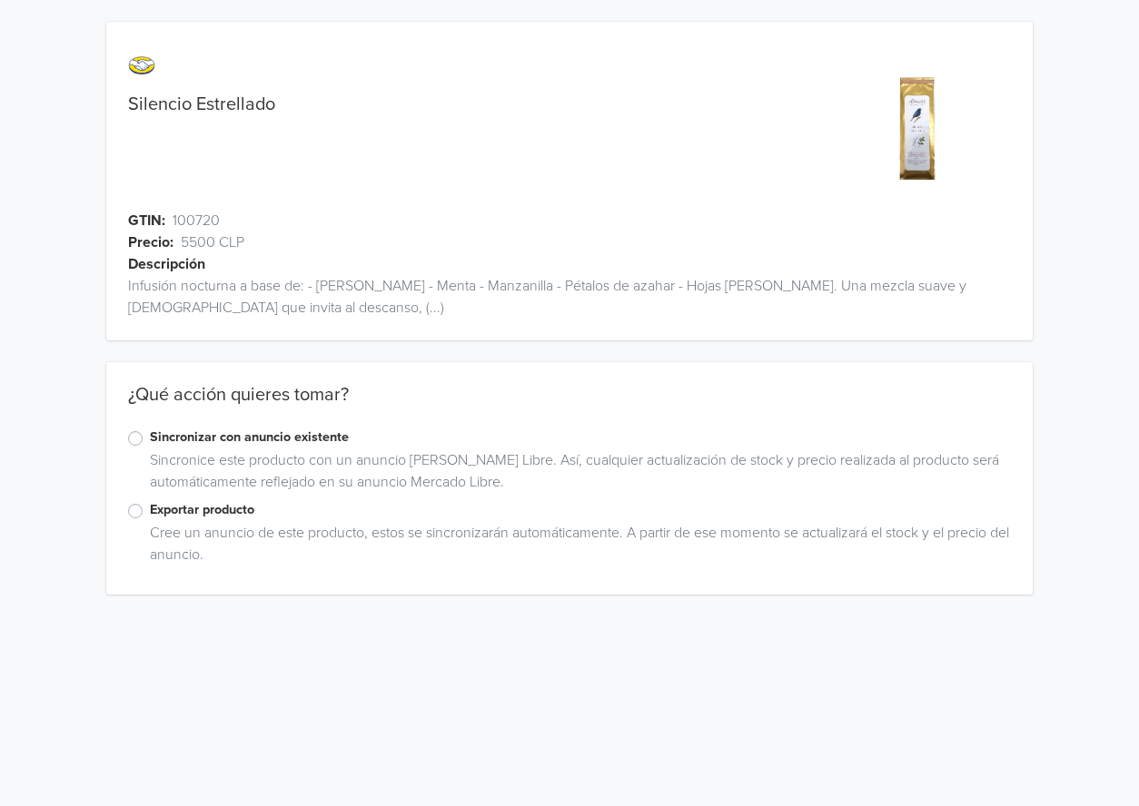
click at [186, 510] on label "Exportar producto" at bounding box center [580, 510] width 861 height 20
click at [0, 0] on input "Exportar producto" at bounding box center [0, 0] width 0 height 0
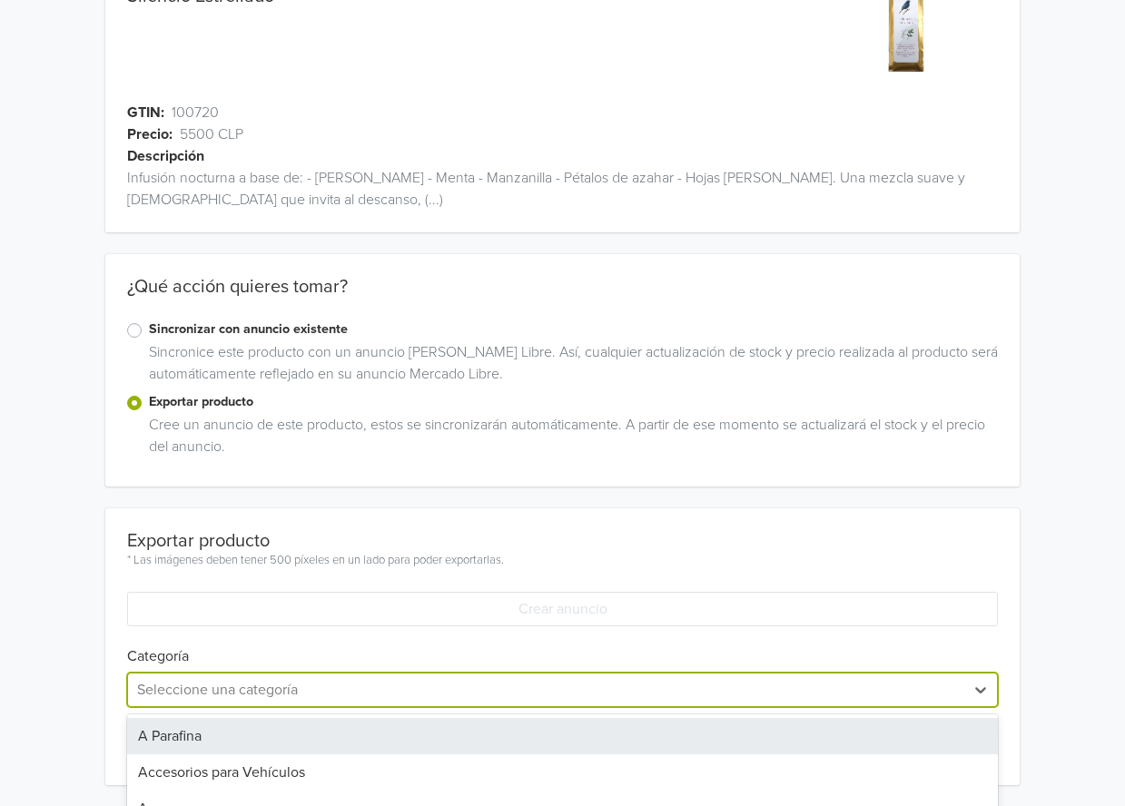
scroll to position [288, 0]
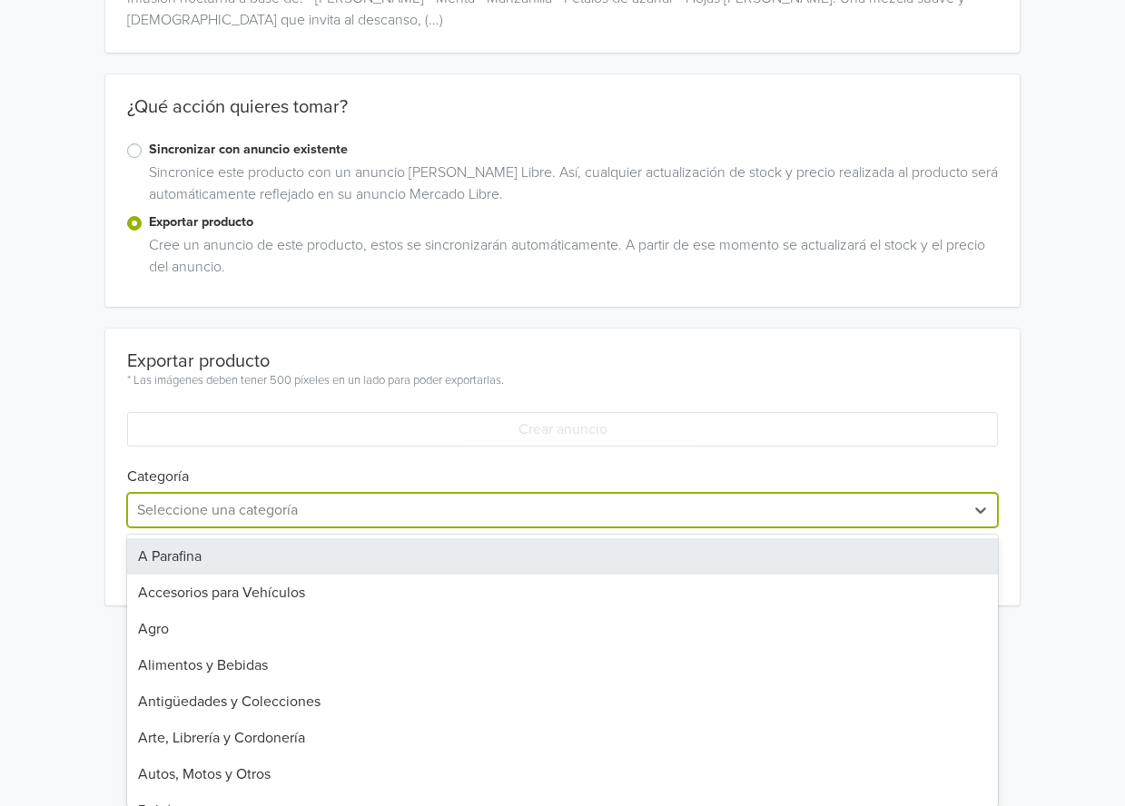
click at [214, 528] on div "A Parafina, 1 of 43. 43 results available. Use Up and Down to choose options, p…" at bounding box center [563, 510] width 872 height 35
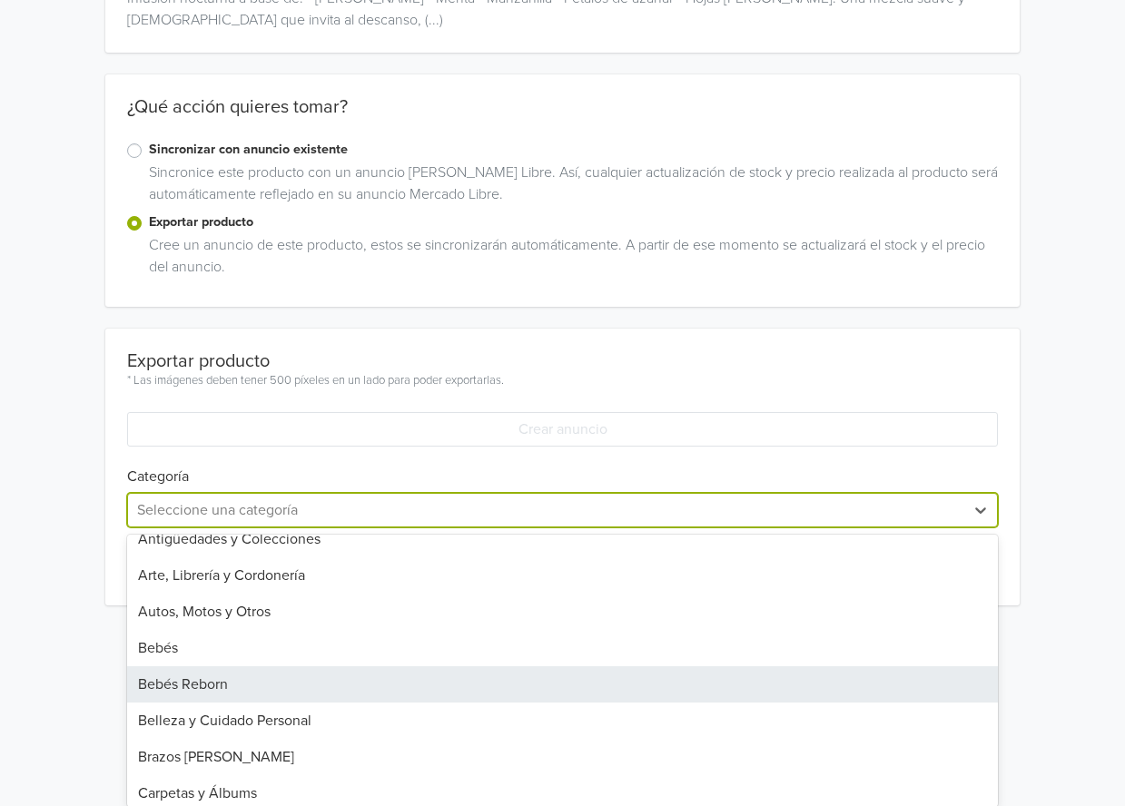
scroll to position [0, 0]
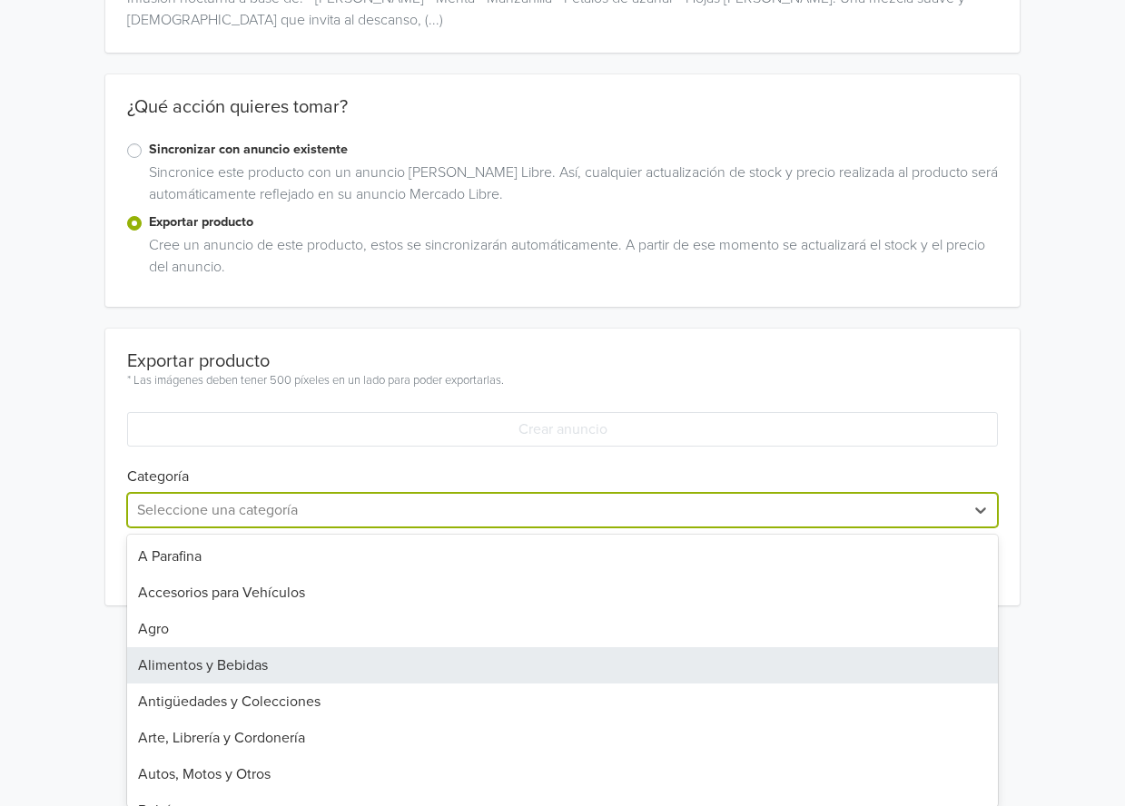
click at [315, 664] on div "Alimentos y Bebidas" at bounding box center [563, 665] width 872 height 36
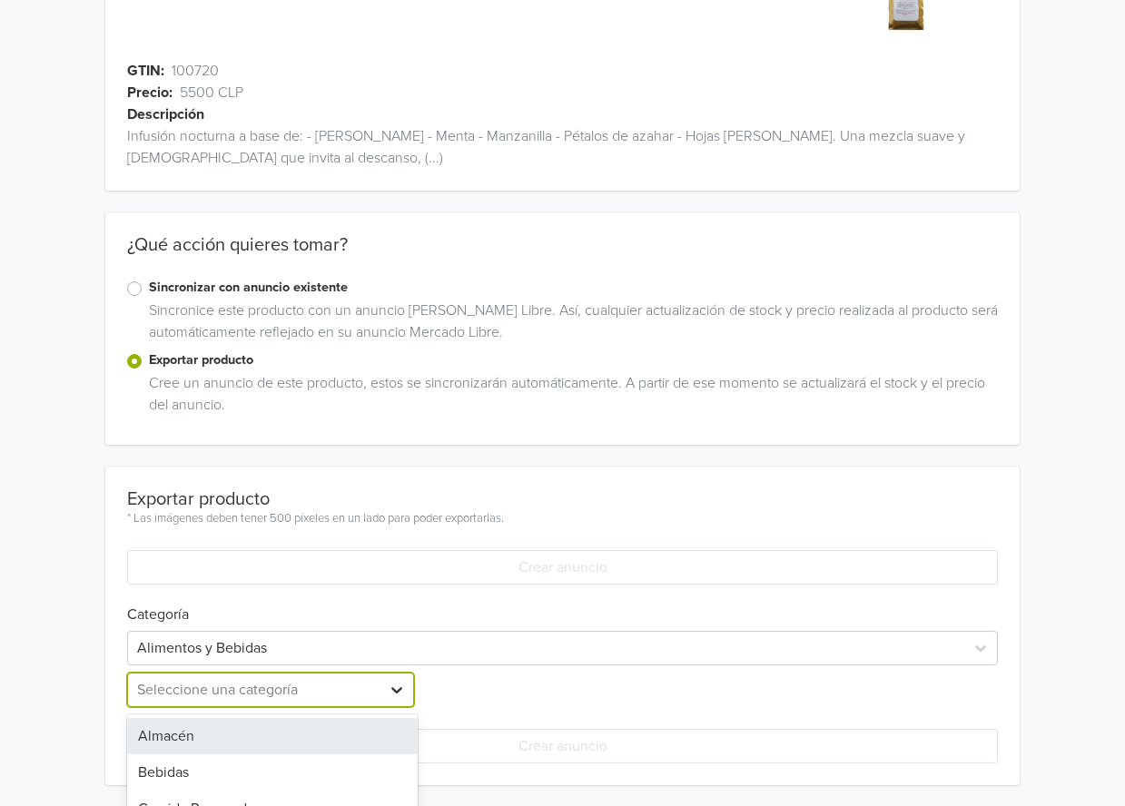
scroll to position [319, 0]
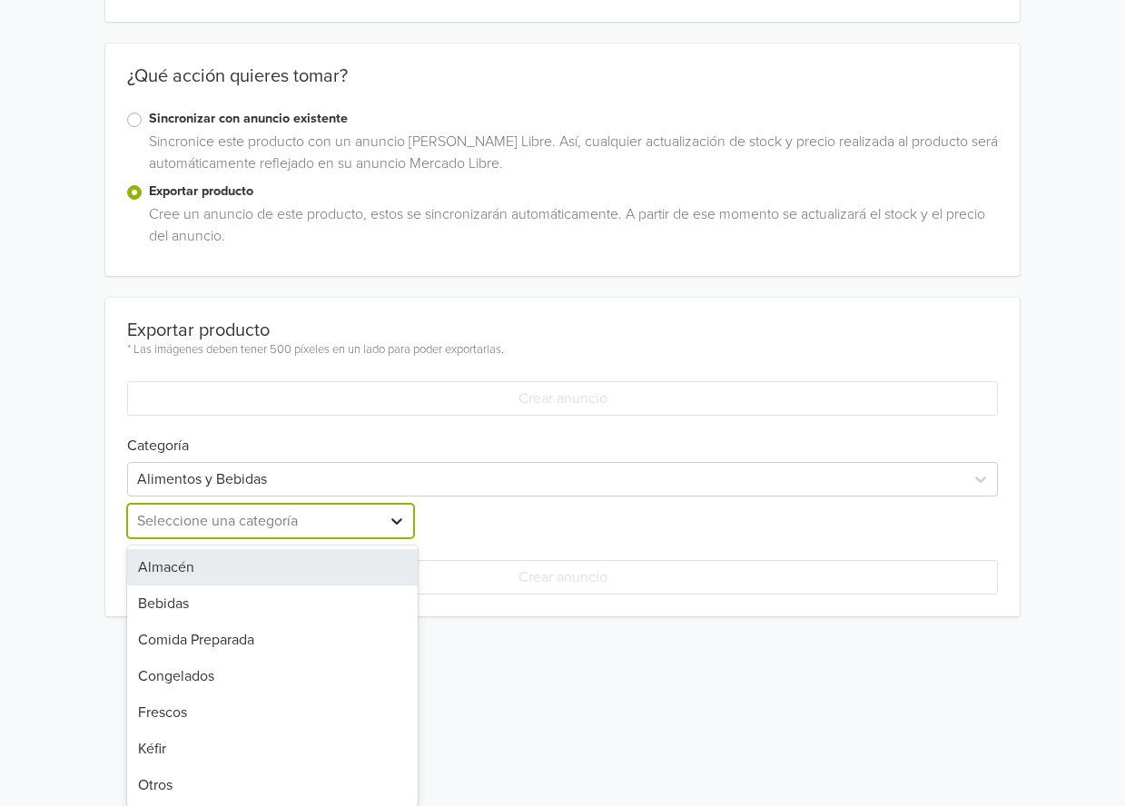
click at [390, 538] on div "Almacén, 1 of 7. 7 results available. Use Up and Down to choose options, press …" at bounding box center [272, 521] width 291 height 35
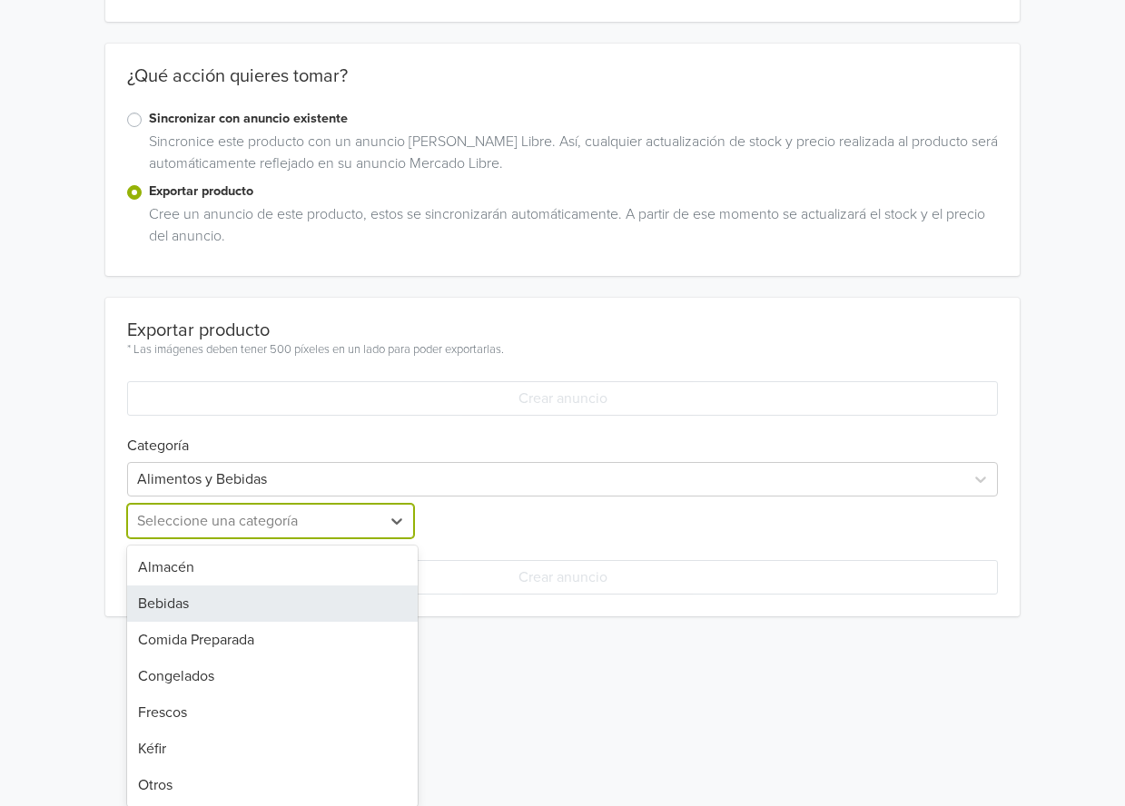
click at [273, 606] on div "Bebidas" at bounding box center [272, 604] width 291 height 36
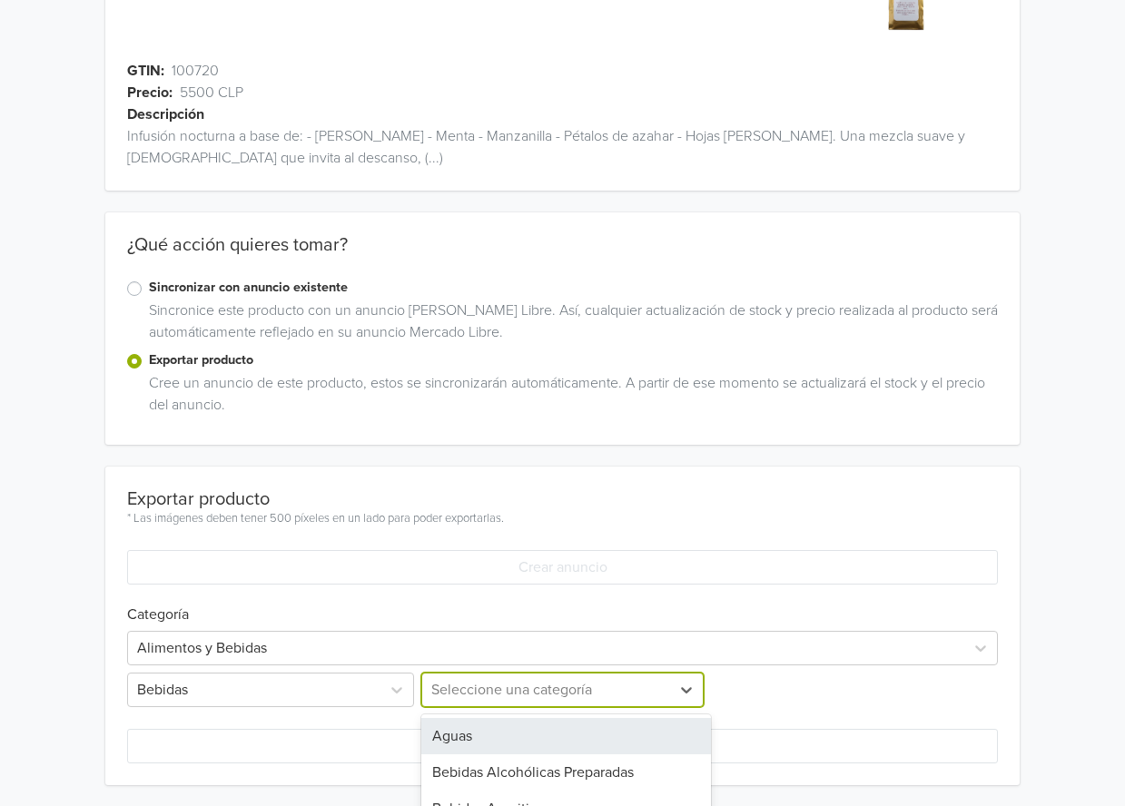
scroll to position [330, 0]
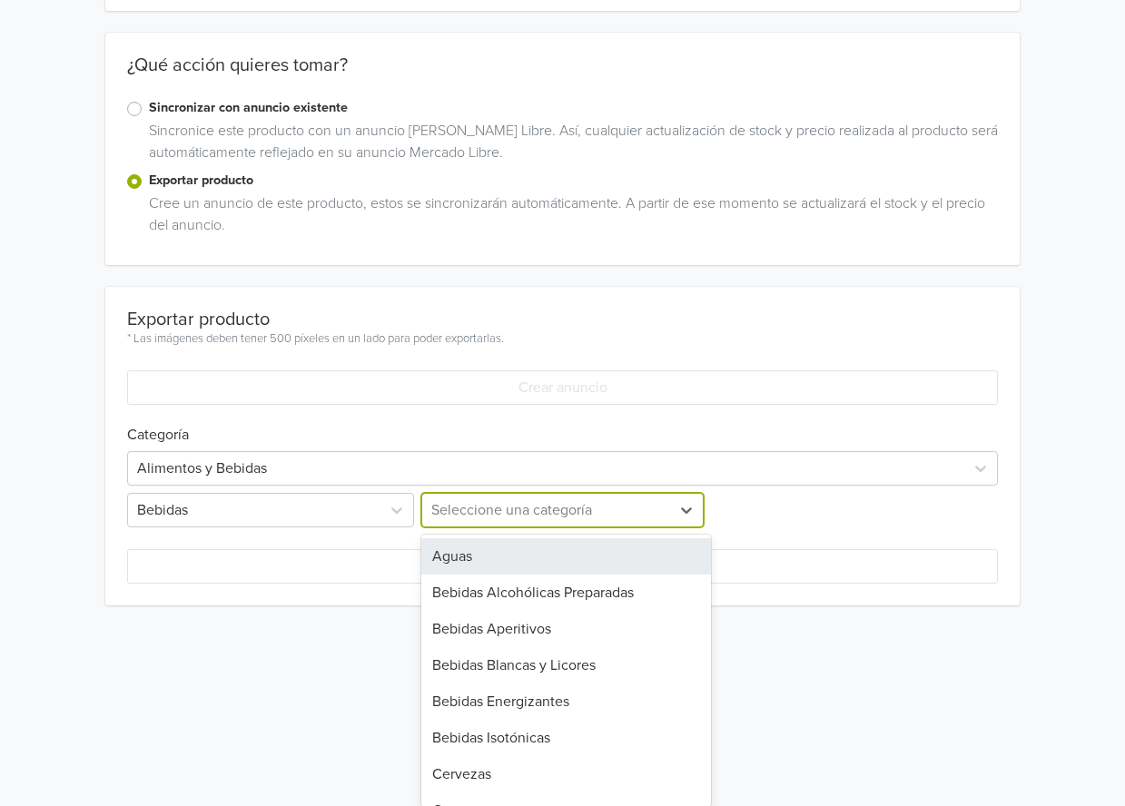
click at [591, 528] on div "Aguas, 1 of 12. 12 results available. Use Up and Down to choose options, press …" at bounding box center [563, 510] width 291 height 35
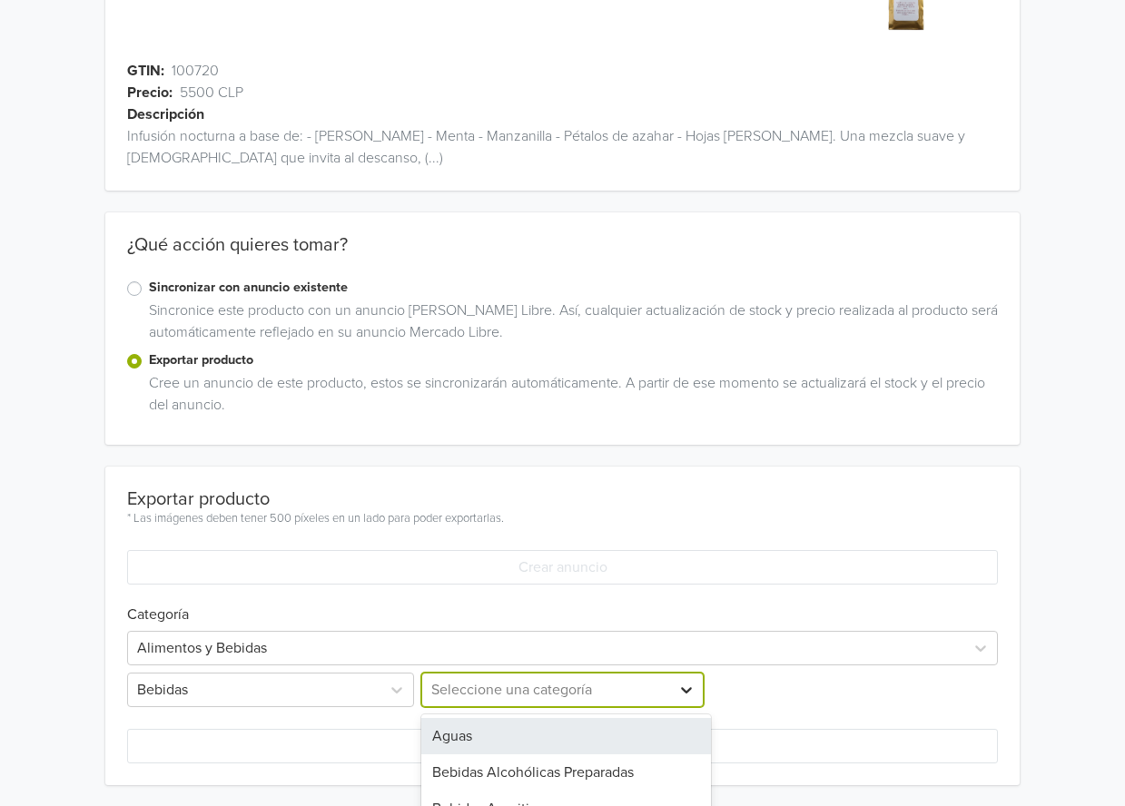
click at [689, 508] on div "Exportar producto * Las imágenes deben tener 500 píxeles en un lado para poder …" at bounding box center [563, 626] width 872 height 319
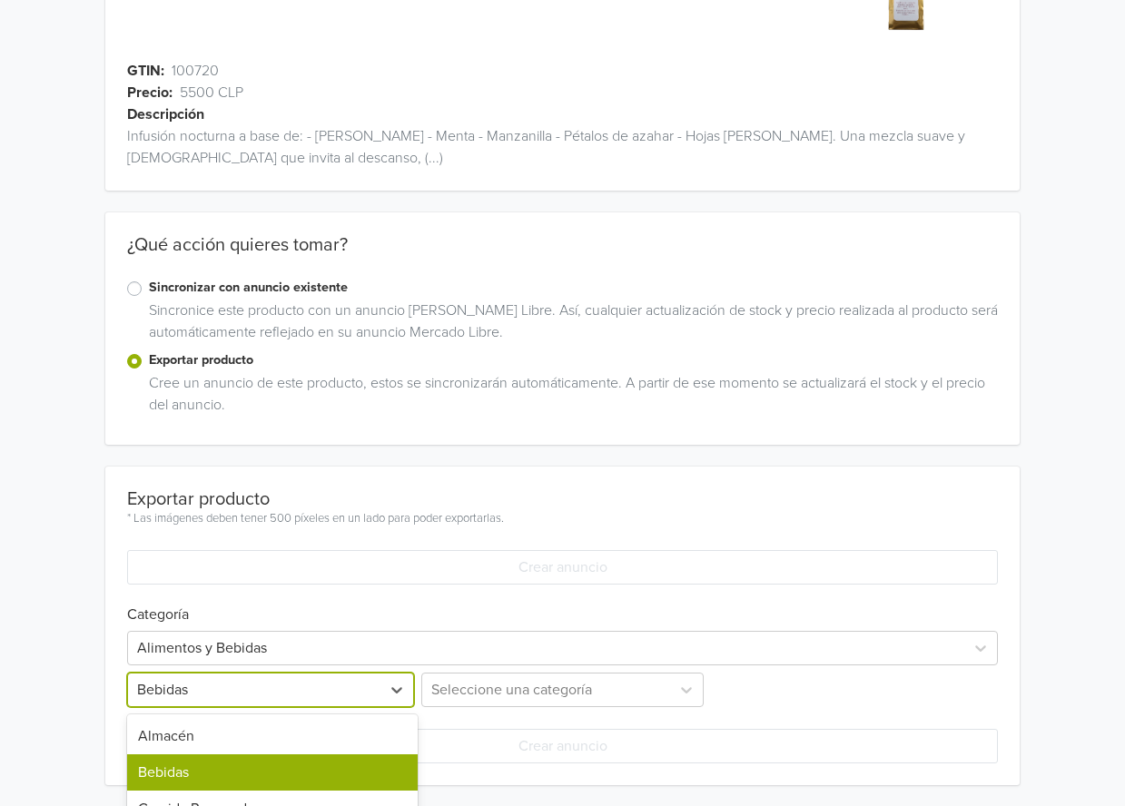
scroll to position [319, 0]
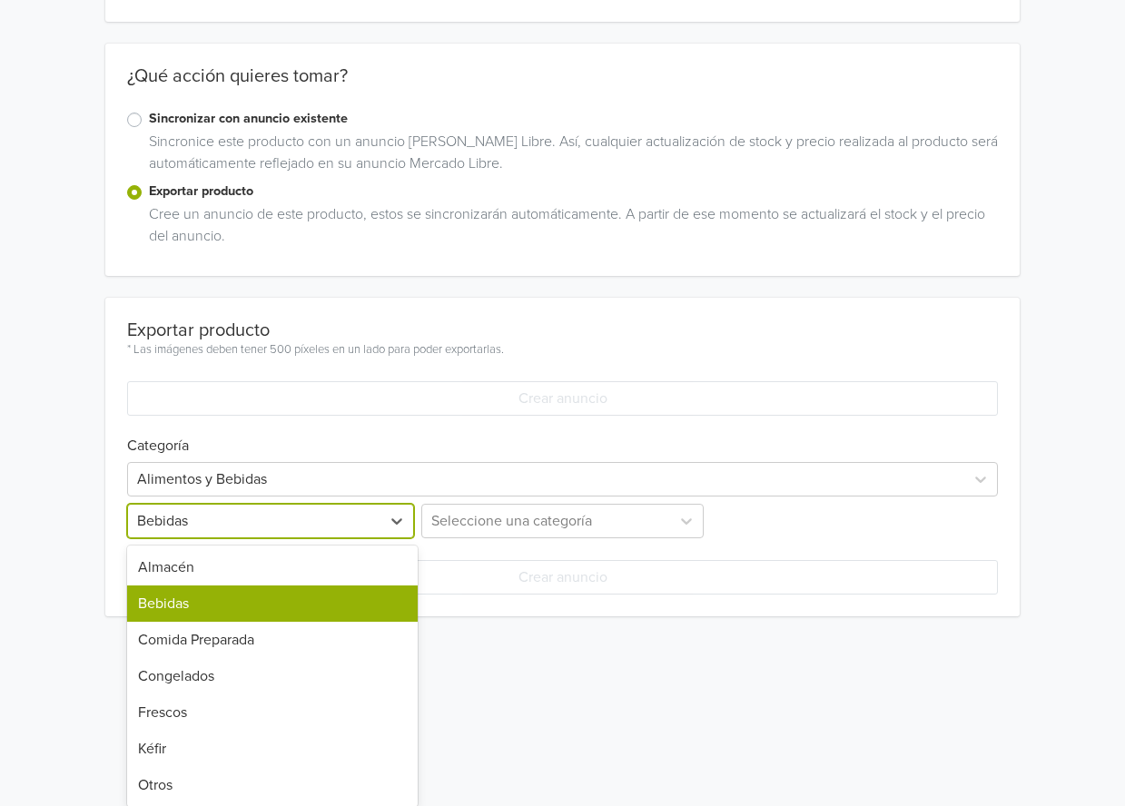
click at [254, 538] on div "Bebidas selected, 2 of 7. 7 results available. Use Up and Down to choose option…" at bounding box center [272, 521] width 291 height 35
click at [188, 784] on div "Otros" at bounding box center [272, 785] width 291 height 36
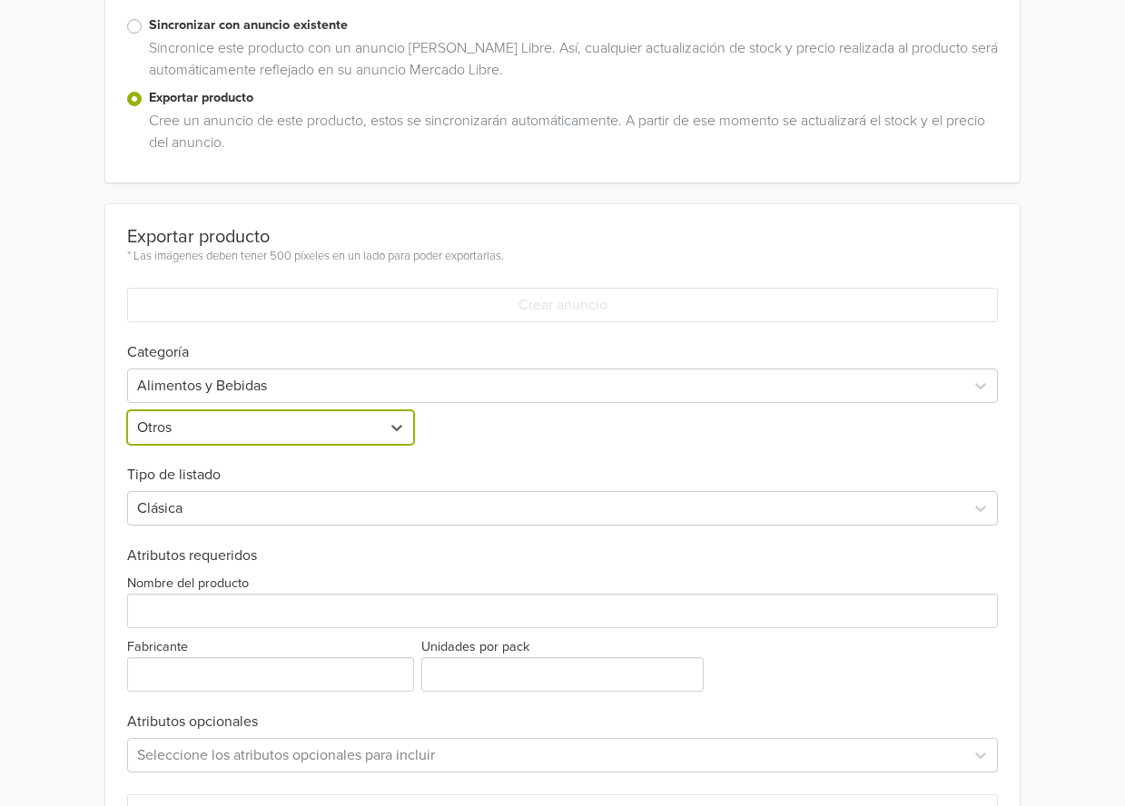
scroll to position [478, 0]
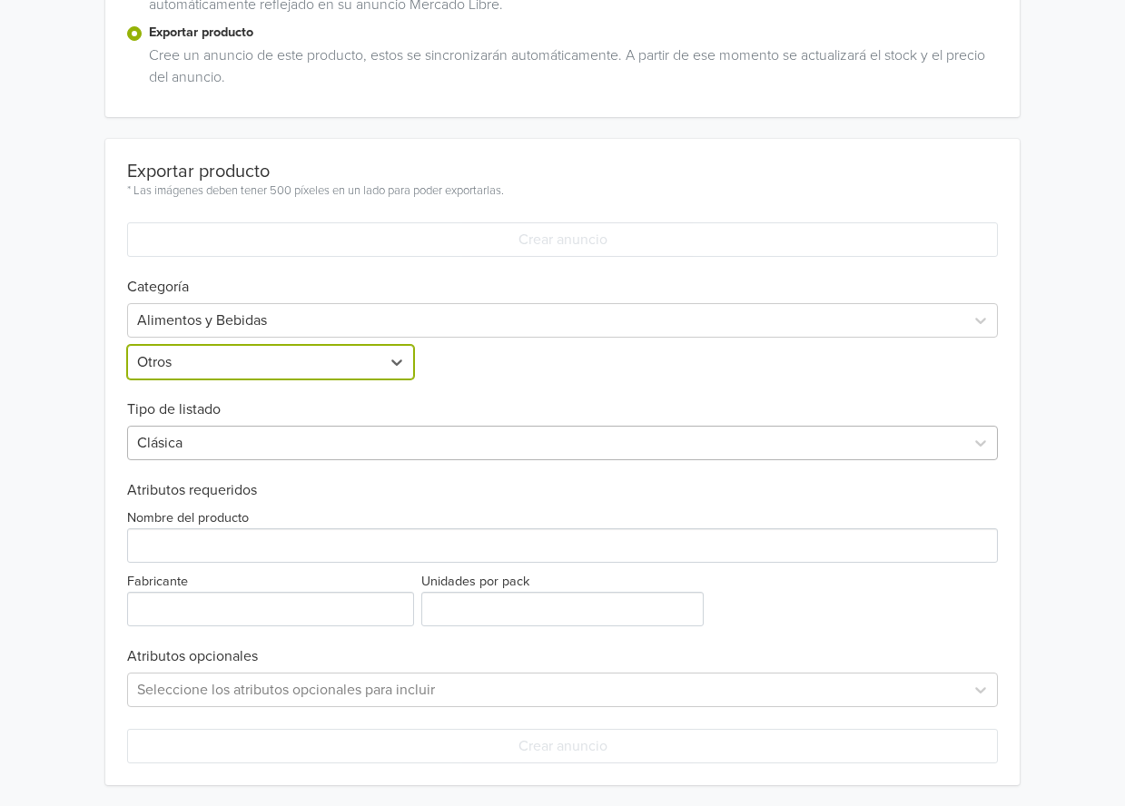
click at [265, 447] on div at bounding box center [546, 442] width 819 height 25
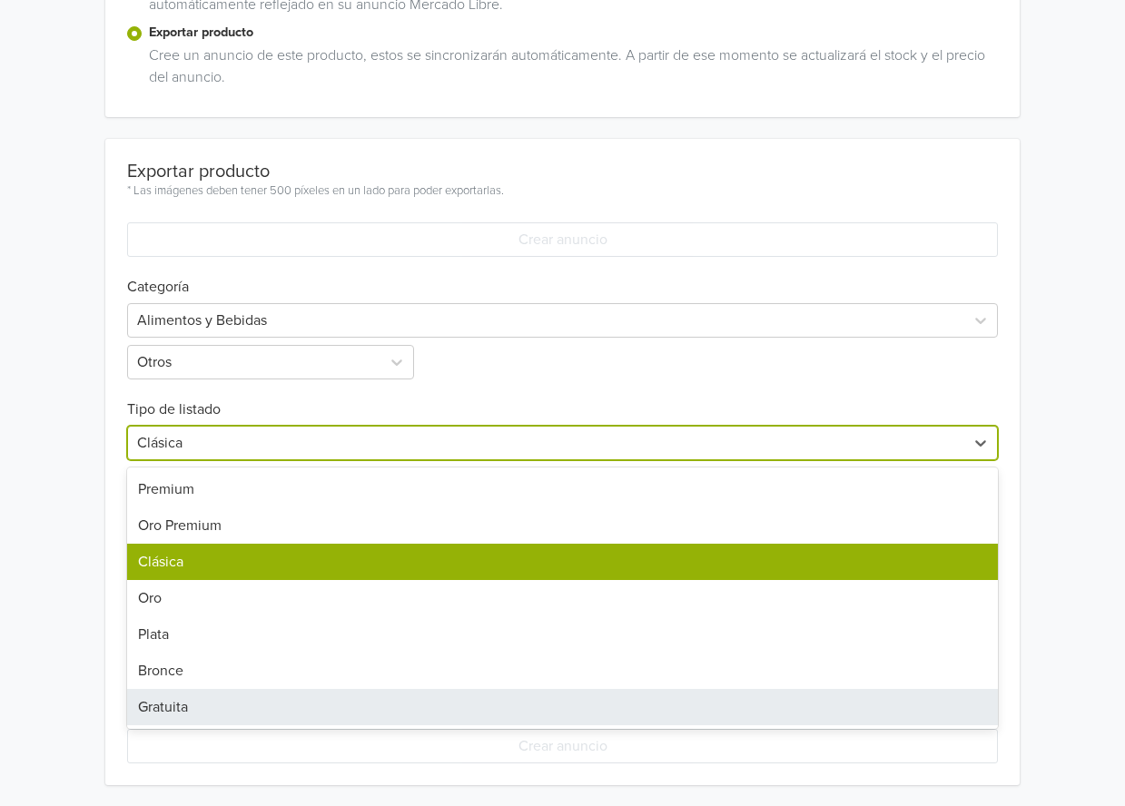
click at [238, 701] on div "Gratuita" at bounding box center [563, 707] width 872 height 36
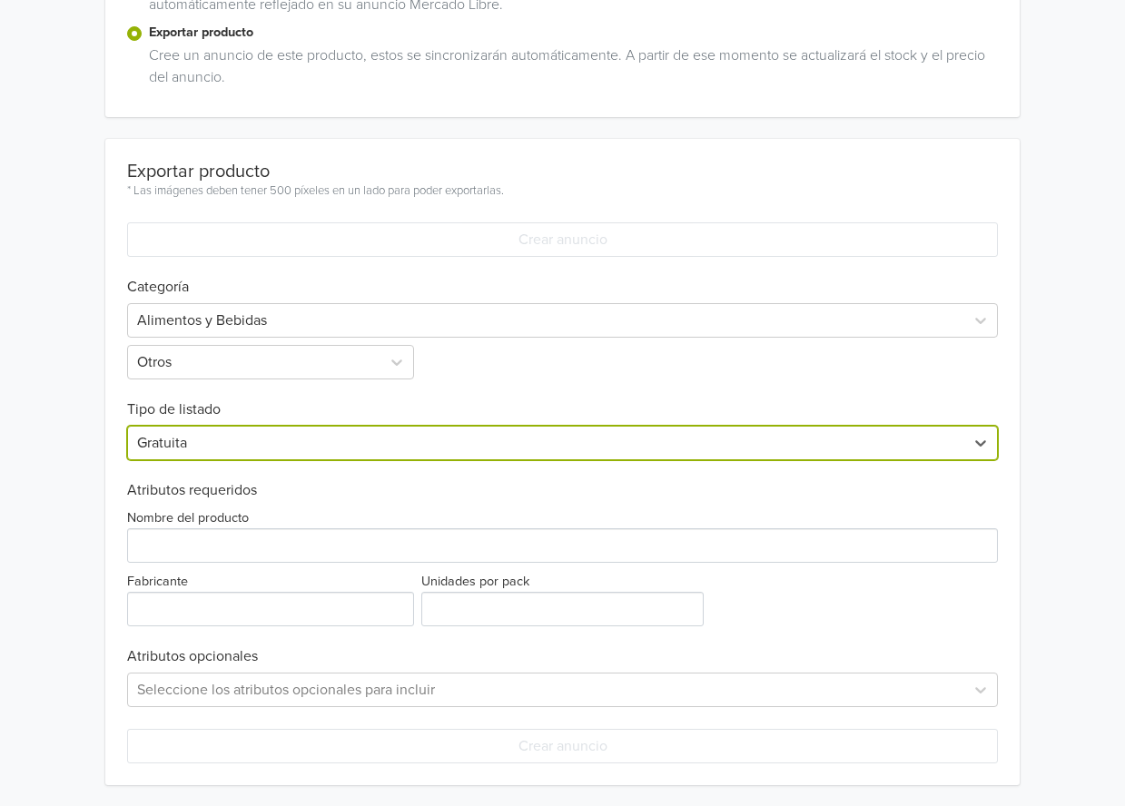
click at [238, 440] on div at bounding box center [546, 442] width 819 height 25
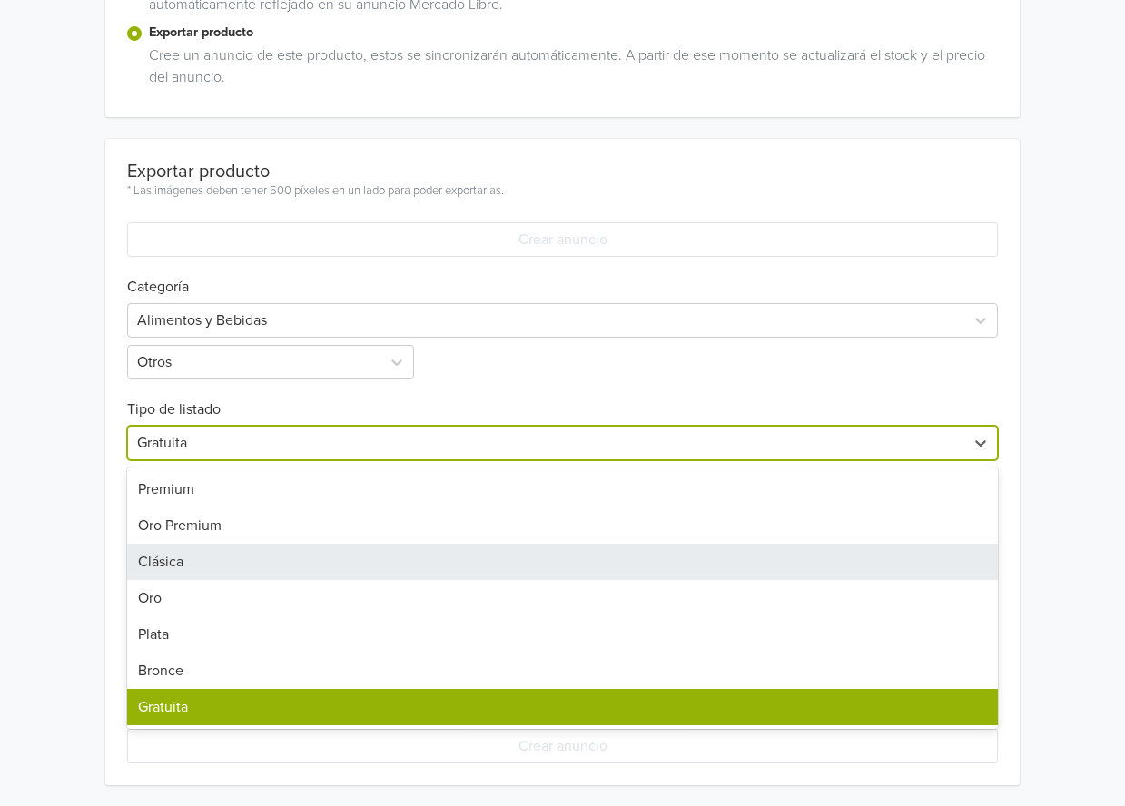
click at [217, 567] on div "Clásica" at bounding box center [563, 562] width 872 height 36
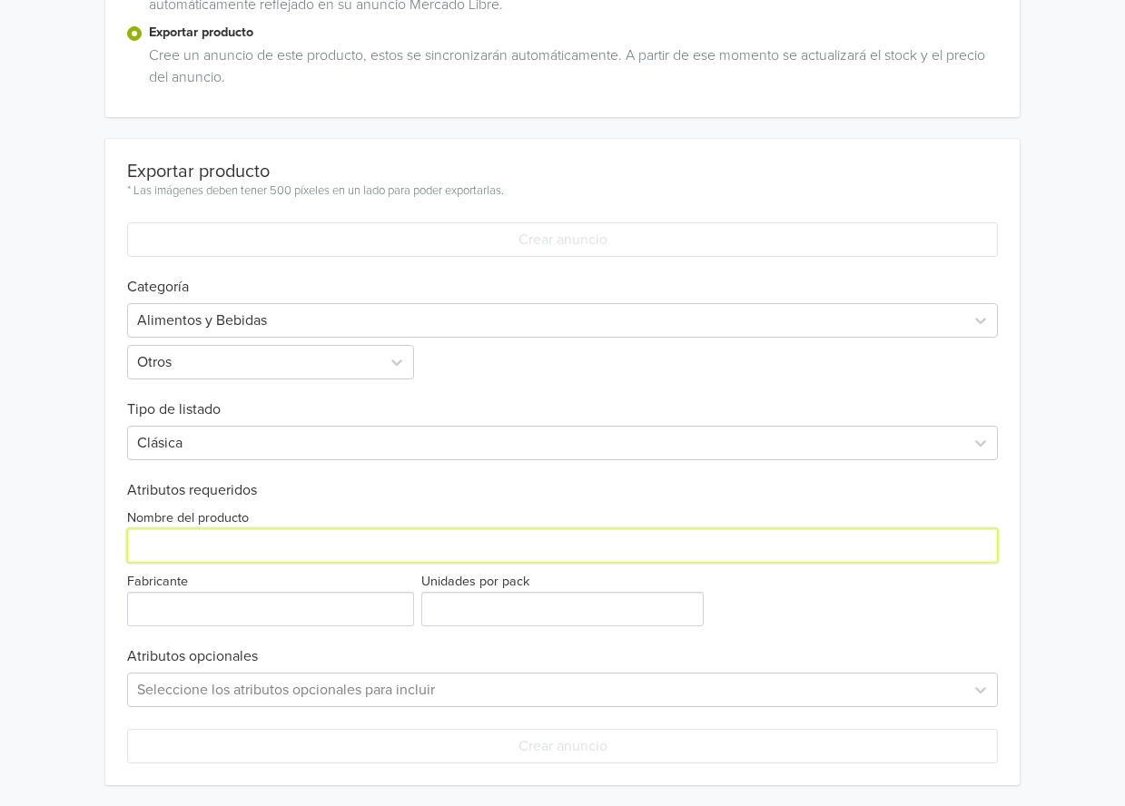
click at [197, 546] on input "Nombre del producto" at bounding box center [563, 545] width 872 height 35
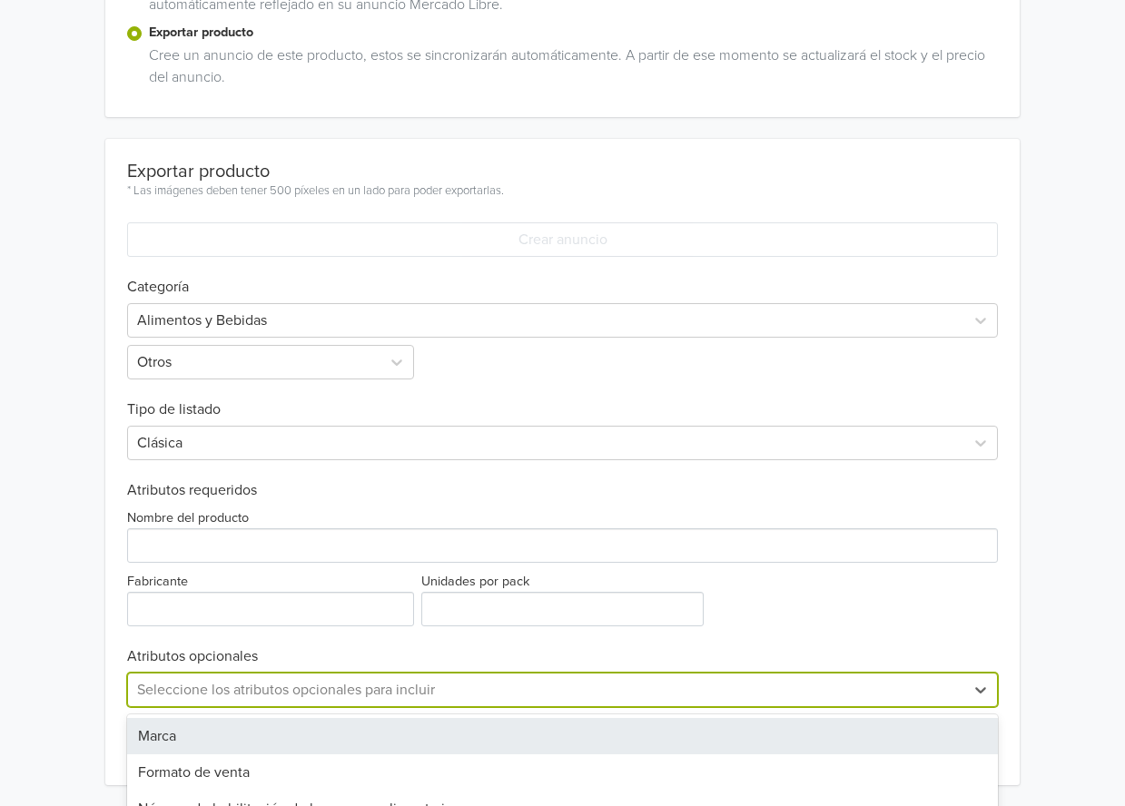
scroll to position [657, 0]
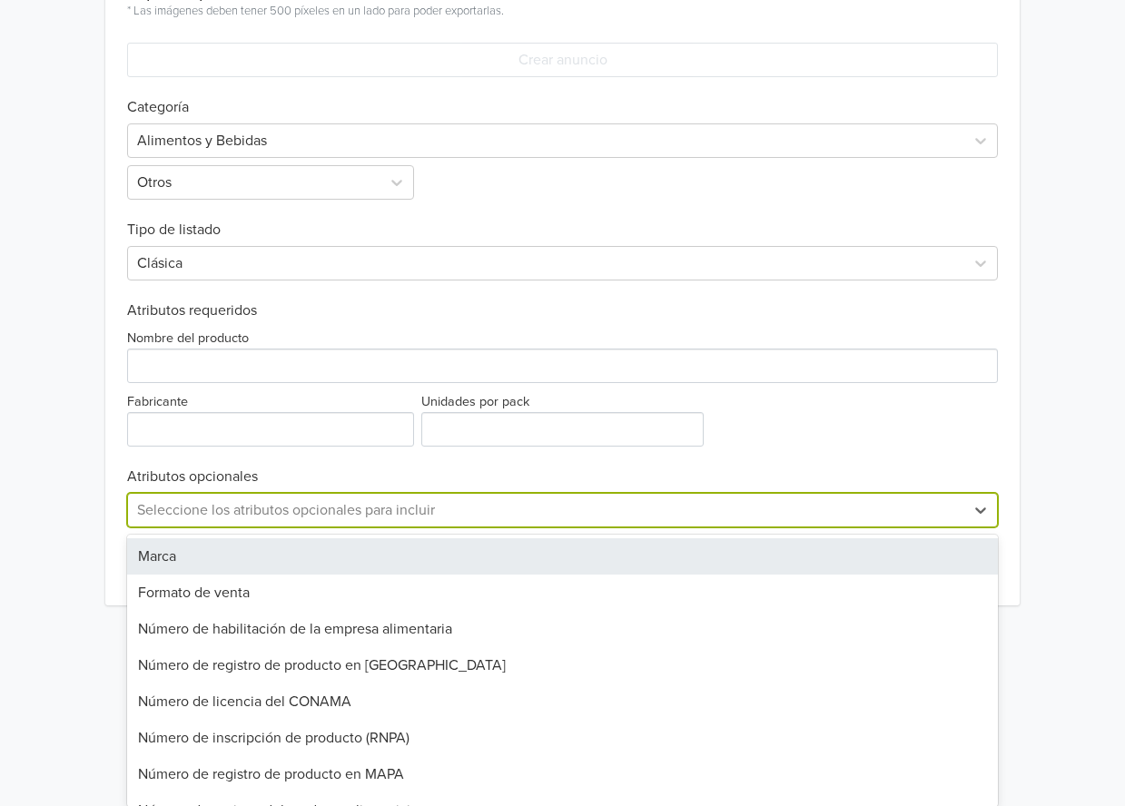
click at [326, 528] on div "Marca, 1 of 28. 28 results available. Use Up and Down to choose options, press …" at bounding box center [563, 510] width 872 height 35
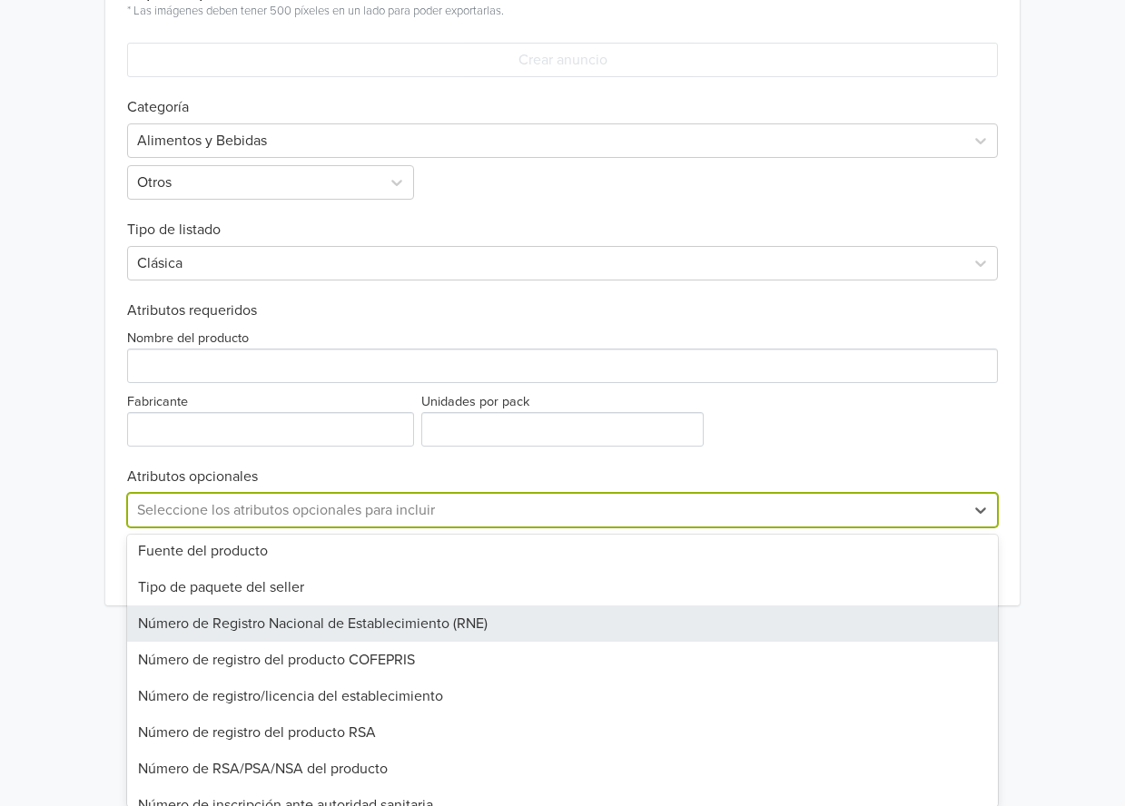
scroll to position [0, 0]
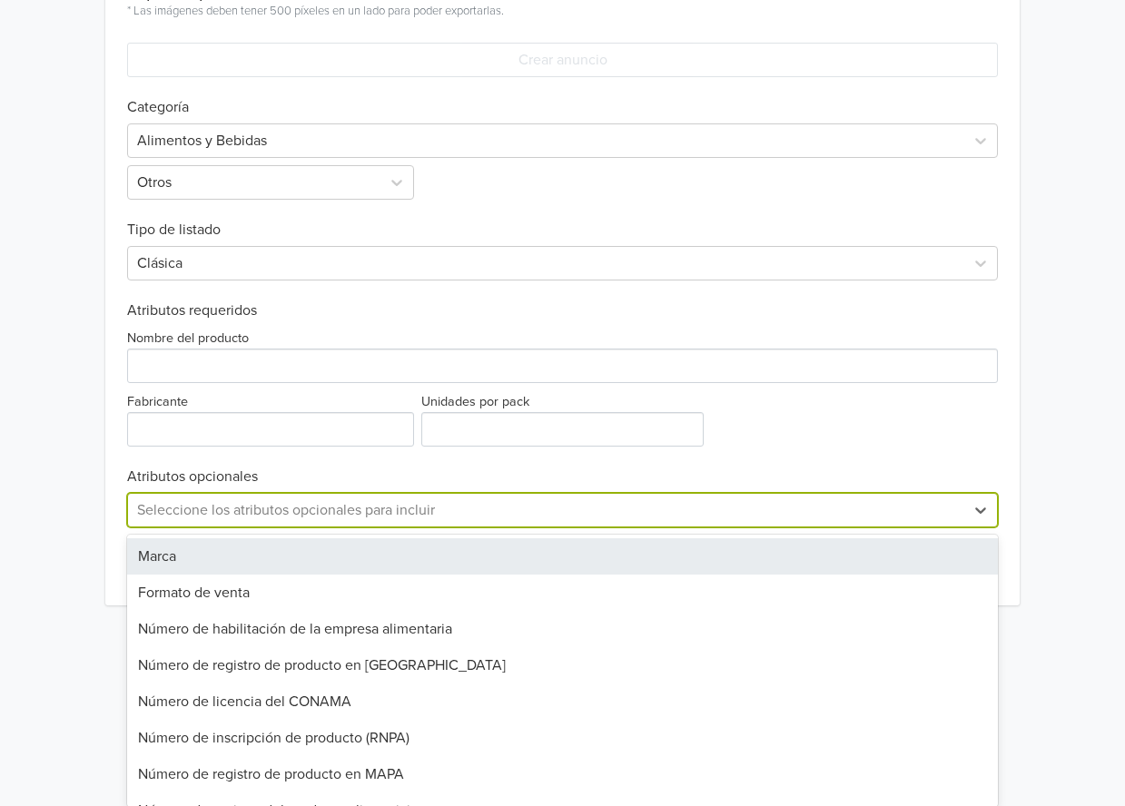
click at [261, 556] on div "Marca" at bounding box center [563, 556] width 872 height 36
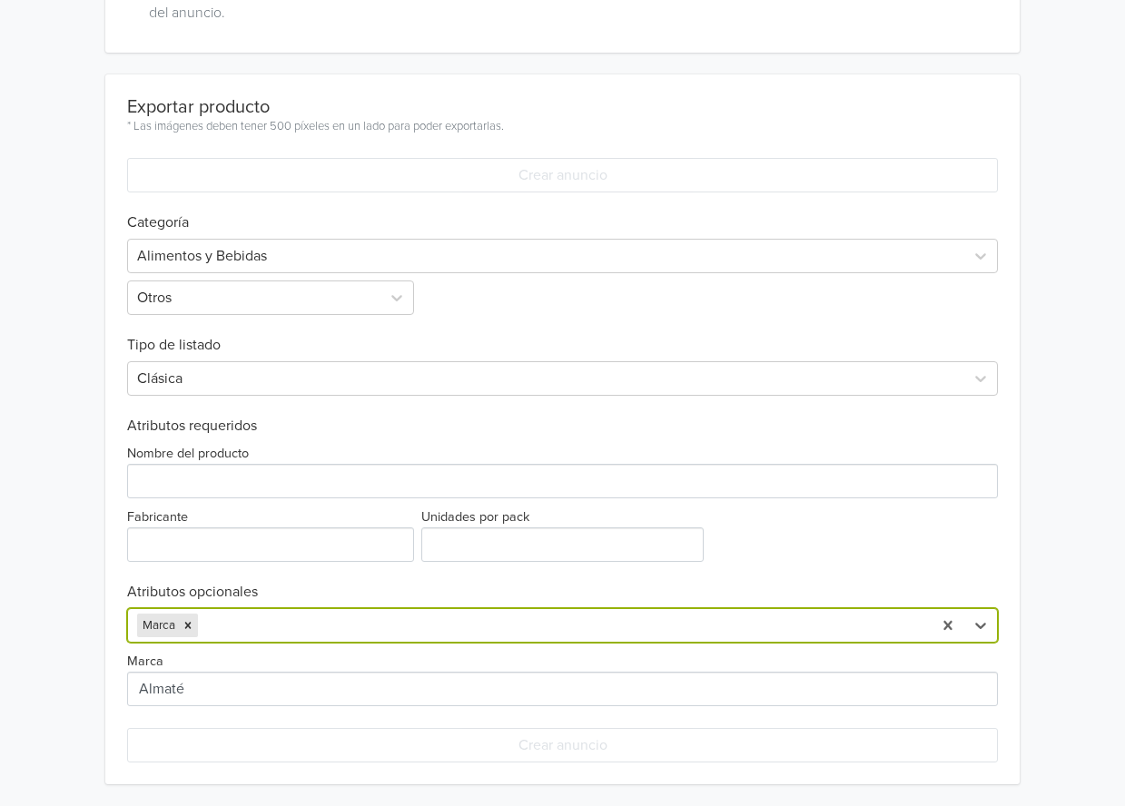
scroll to position [541, 0]
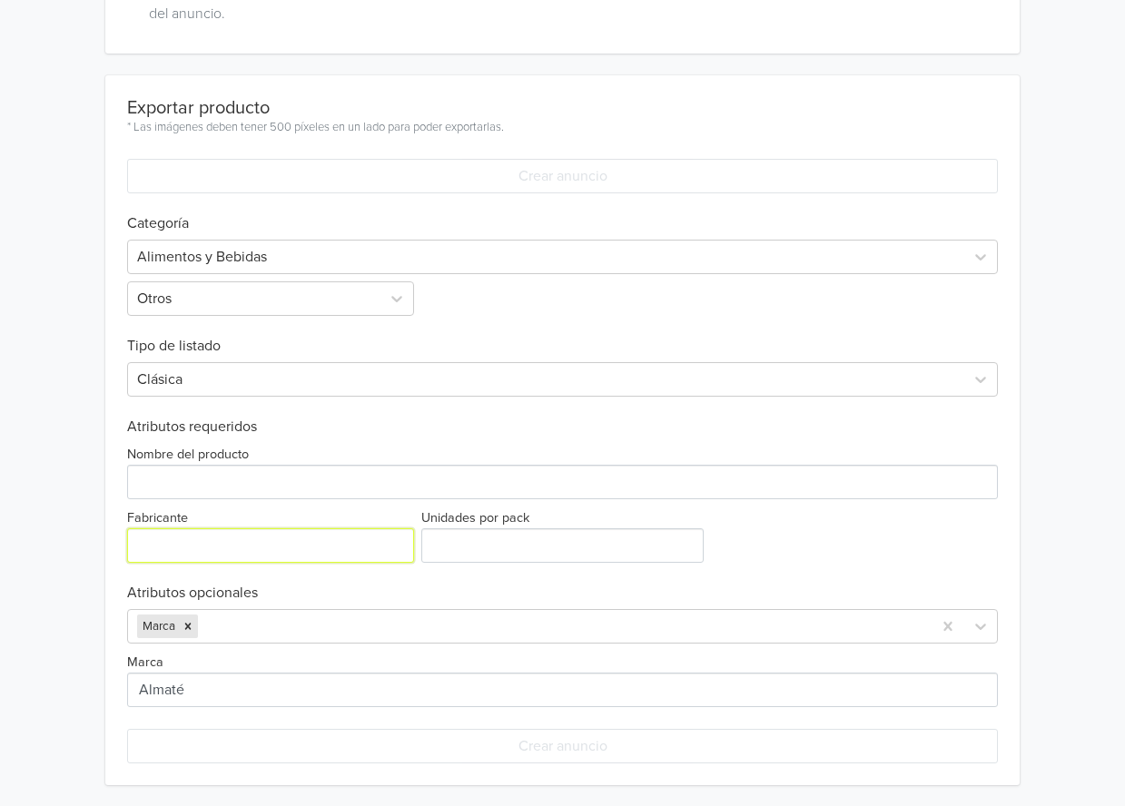
click at [224, 543] on input "Fabricante" at bounding box center [270, 545] width 287 height 35
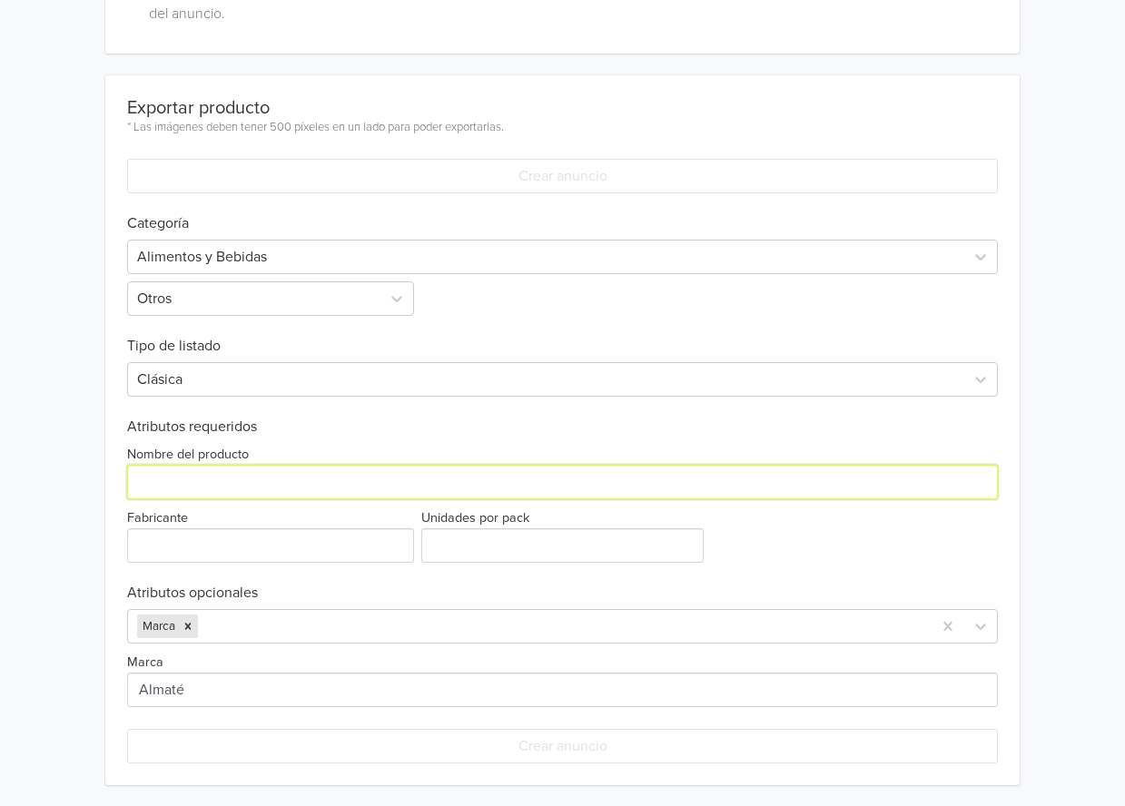
click at [223, 485] on input "Nombre del producto" at bounding box center [563, 482] width 872 height 35
type input "Té Blanco Brisas de Damasco"
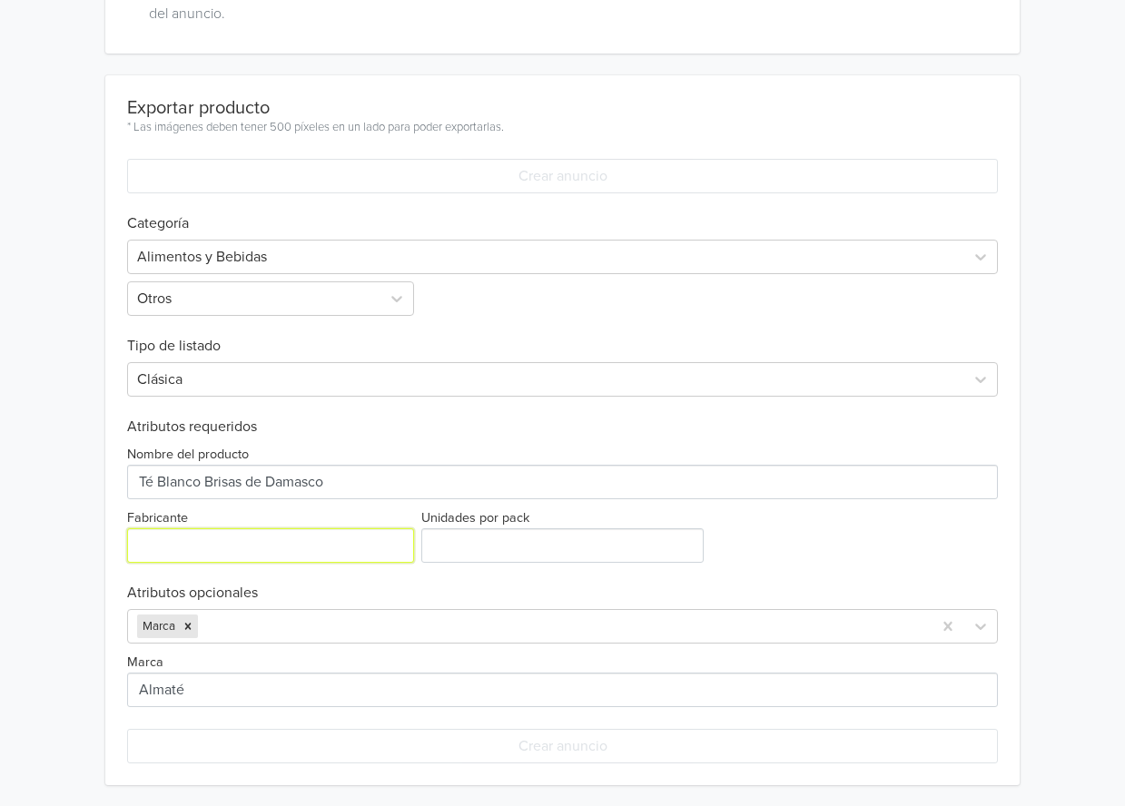
click at [193, 540] on input "Fabricante" at bounding box center [270, 545] width 287 height 35
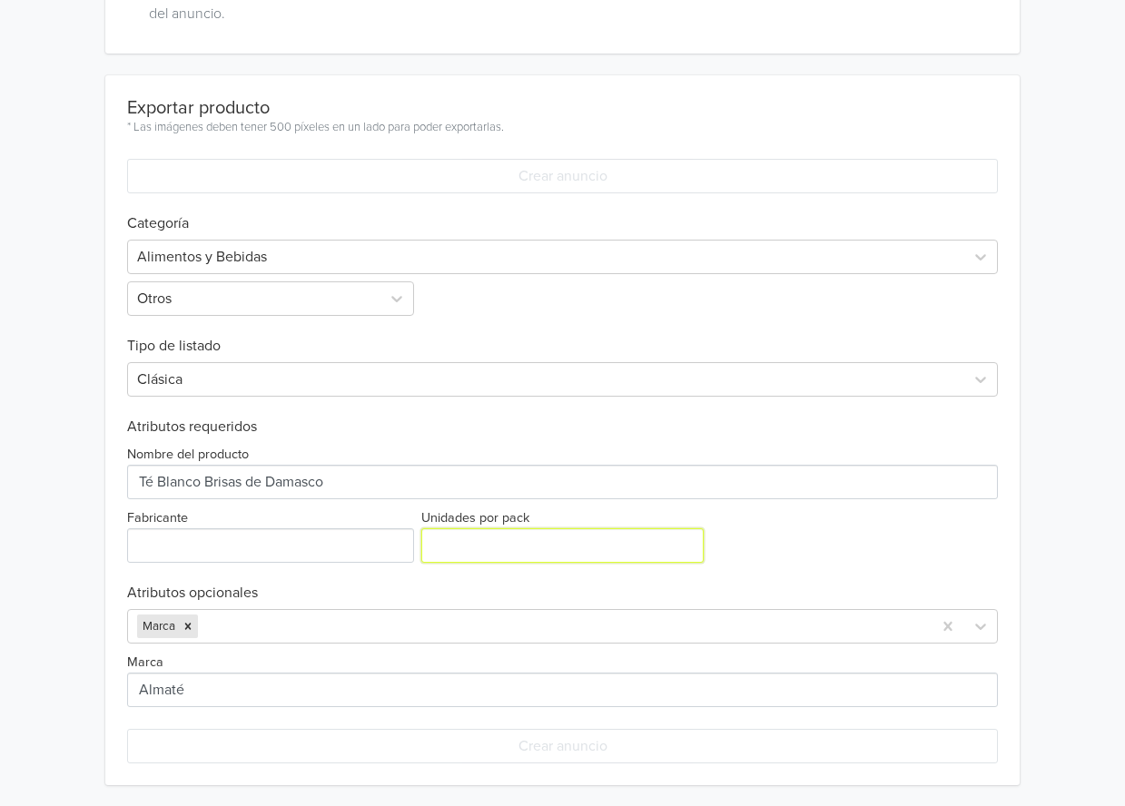
click at [512, 546] on input "Unidades por pack" at bounding box center [562, 545] width 283 height 35
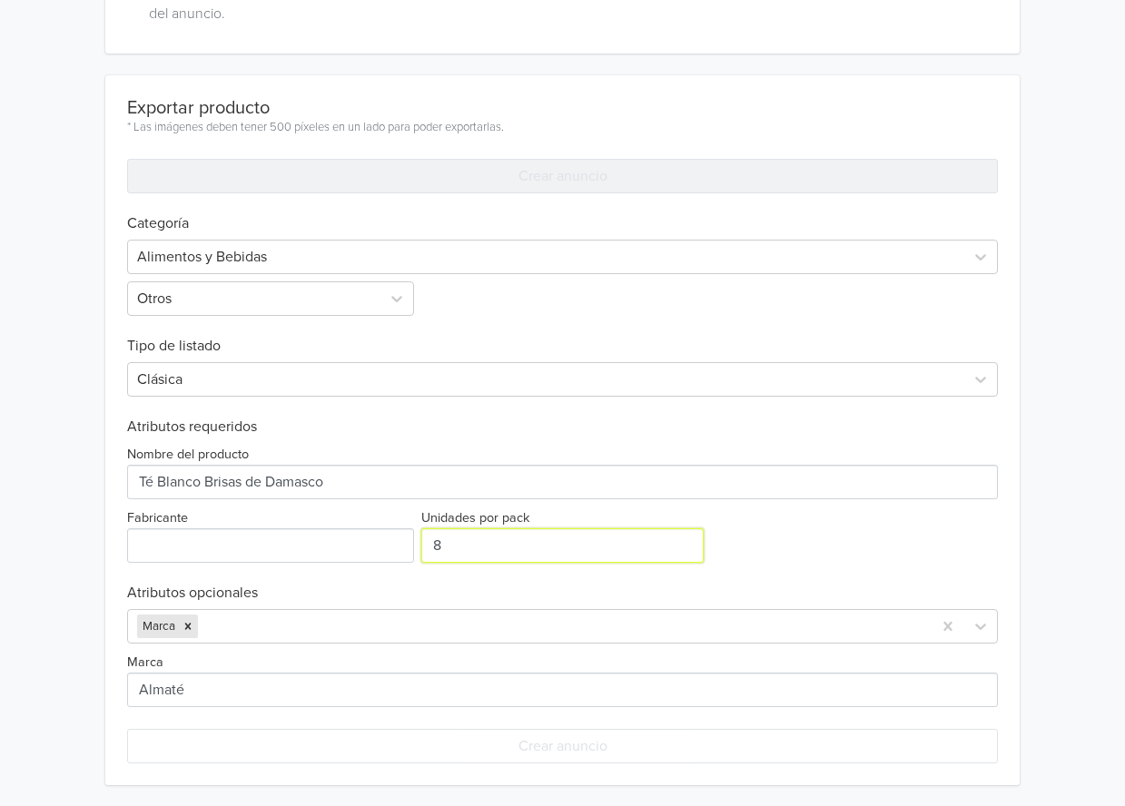
type input "8"
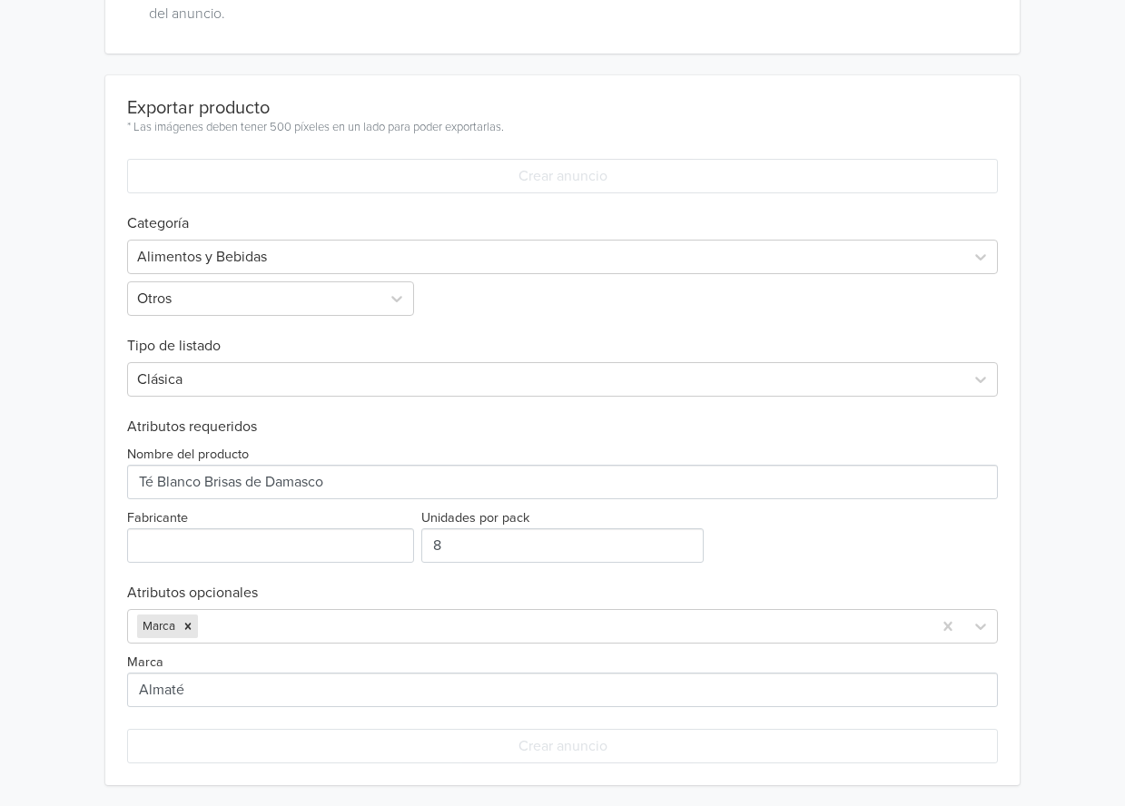
click at [1034, 698] on div "Silencio Estrellado GTIN: 100720 Precio: 5500 CLP Descripción Infusión nocturna…" at bounding box center [563, 133] width 1098 height 1348
click at [1068, 373] on div "Silencio Estrellado GTIN: 100720 Precio: 5500 CLP Descripción Infusión nocturna…" at bounding box center [563, 133] width 1098 height 1348
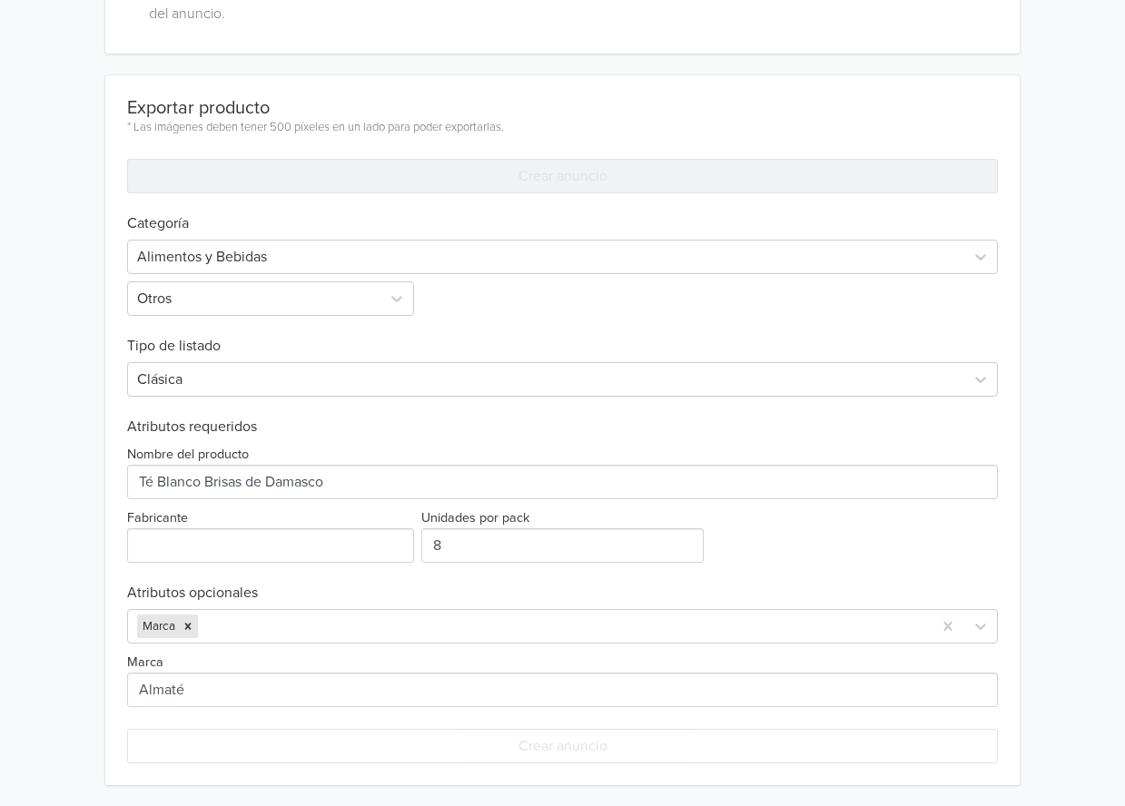
scroll to position [0, 0]
